Goal: Information Seeking & Learning: Learn about a topic

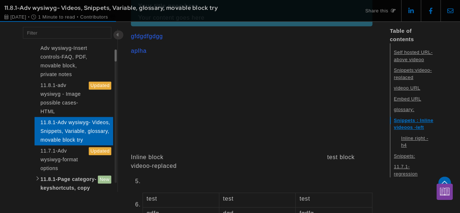
scroll to position [1612, 0]
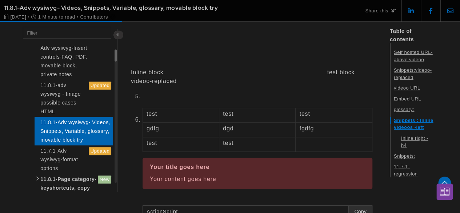
click at [151, 85] on p "Inline block test block videoo-replaced" at bounding box center [251, 30] width 241 height 109
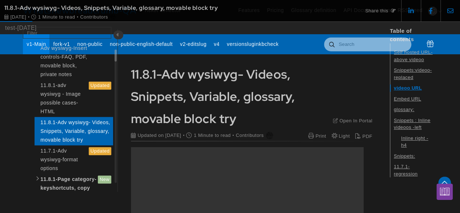
scroll to position [1499, 1147]
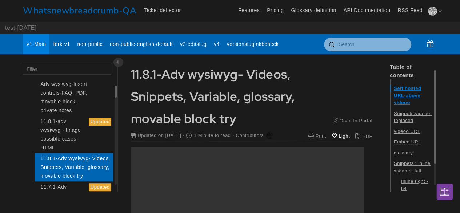
click at [340, 136] on span "Light" at bounding box center [344, 135] width 11 height 5
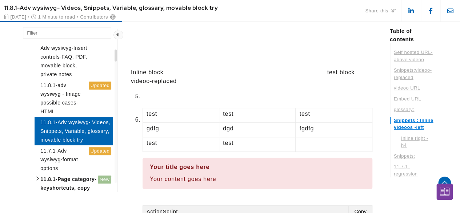
scroll to position [1527, 0]
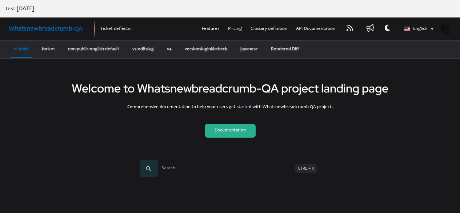
click at [223, 132] on link "Documentation" at bounding box center [230, 131] width 51 height 14
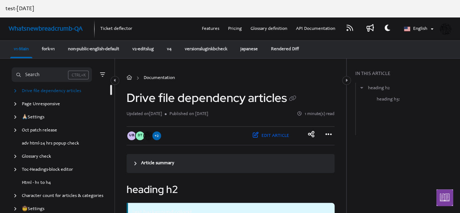
click at [43, 76] on div "Search" at bounding box center [42, 75] width 52 height 8
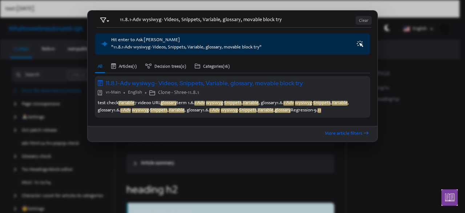
type input "11.8.1-Adv wysiwyg- Videos, Snippets, Variable, glossary, movable block try"
click at [231, 104] on em "Snippets" at bounding box center [232, 103] width 17 height 5
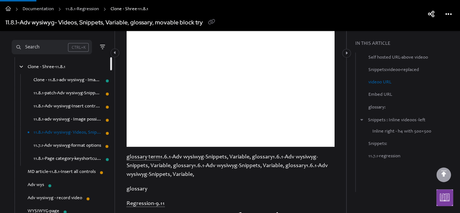
scroll to position [509, 0]
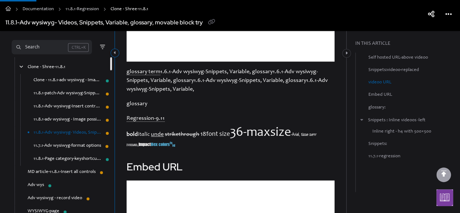
click at [115, 49] on button "Category toggle" at bounding box center [115, 52] width 9 height 9
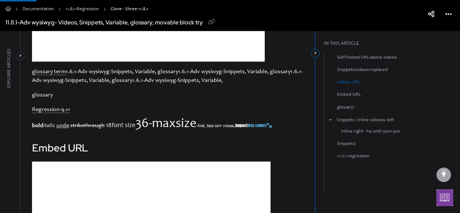
click at [314, 51] on icon "Category toggle" at bounding box center [315, 53] width 2 height 4
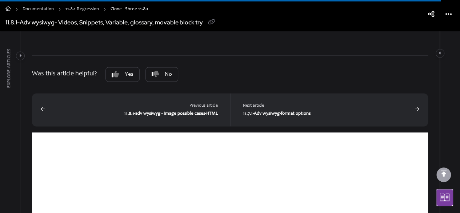
scroll to position [5600, 0]
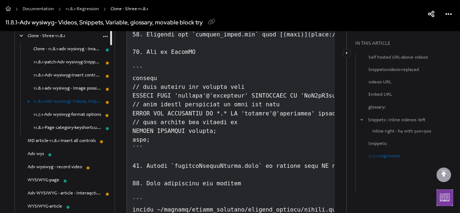
click at [81, 90] on link "11.8.1-adv wysiwyg - Image possible cases-HTML" at bounding box center [67, 88] width 68 height 7
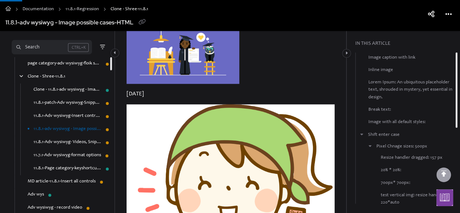
scroll to position [594, 0]
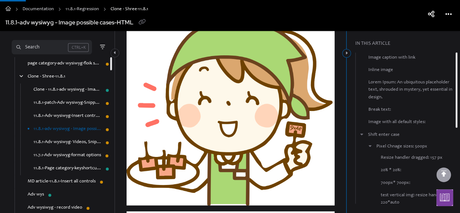
click at [348, 53] on button "Category toggle" at bounding box center [346, 53] width 9 height 9
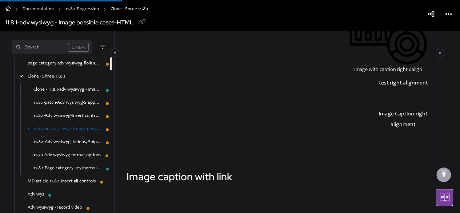
scroll to position [2970, 0]
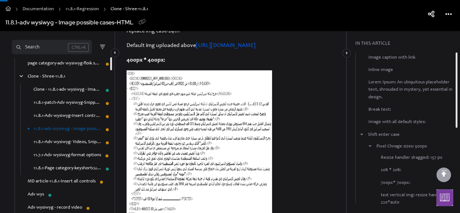
scroll to position [1636, 0]
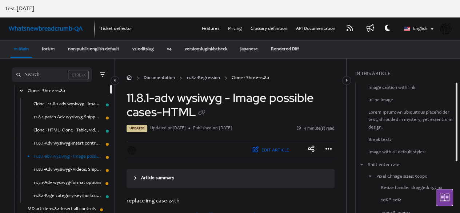
click at [77, 129] on link "Clone - HTML- Clone - Table, video, embed pdf-controls-10.9.1" at bounding box center [67, 130] width 68 height 7
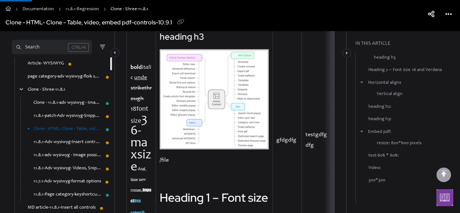
scroll to position [83, 0]
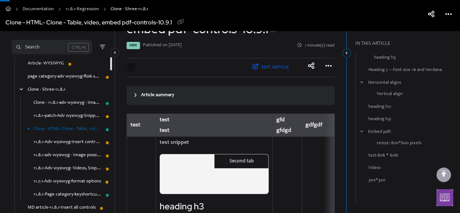
click at [347, 52] on button "Category toggle" at bounding box center [346, 53] width 9 height 9
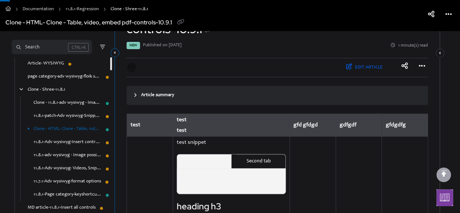
click at [115, 52] on icon "Category toggle" at bounding box center [115, 53] width 2 height 4
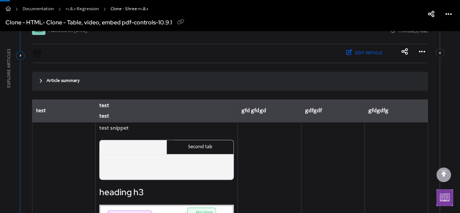
click at [23, 58] on button "Category toggle" at bounding box center [20, 55] width 9 height 9
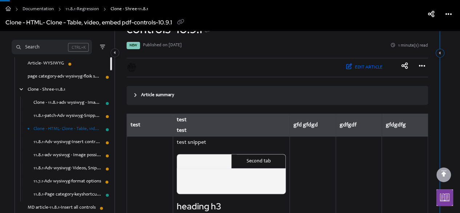
click at [442, 51] on button "Category toggle" at bounding box center [440, 53] width 9 height 9
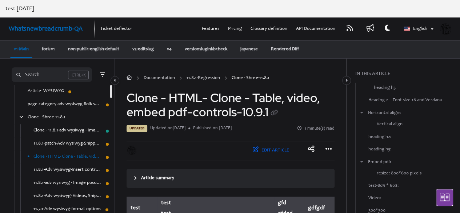
scroll to position [169, 0]
